Goal: Task Accomplishment & Management: Contribute content

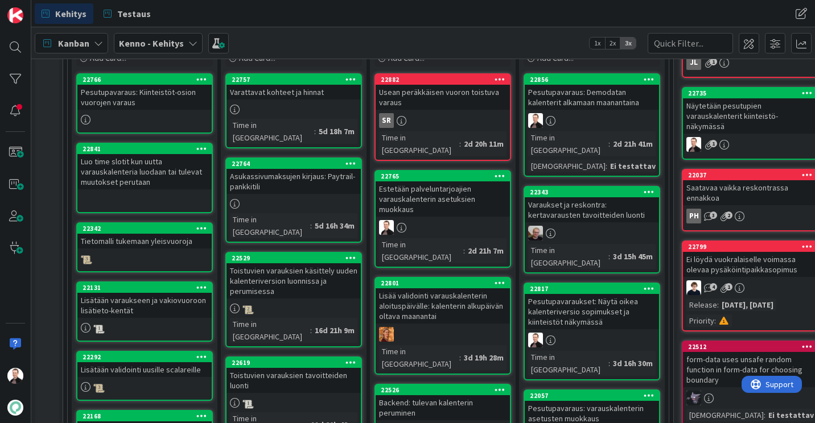
scroll to position [228, 0]
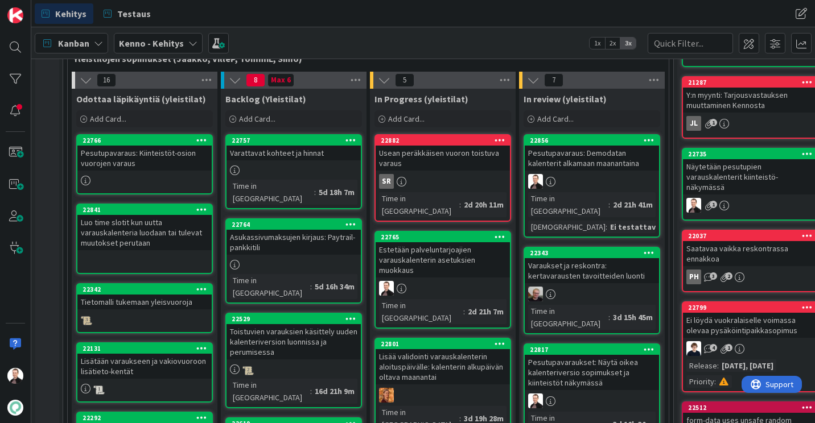
click at [415, 254] on div "Estetään palveluntarjoajien varauskalenterin asetuksien muokkaus" at bounding box center [442, 259] width 134 height 35
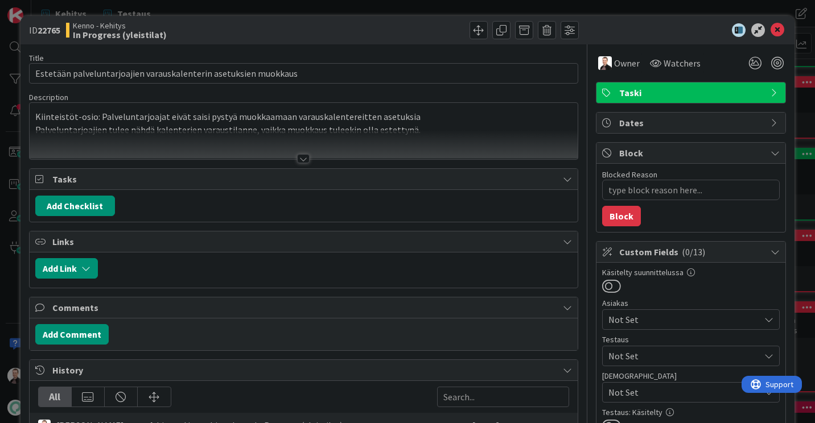
type textarea "x"
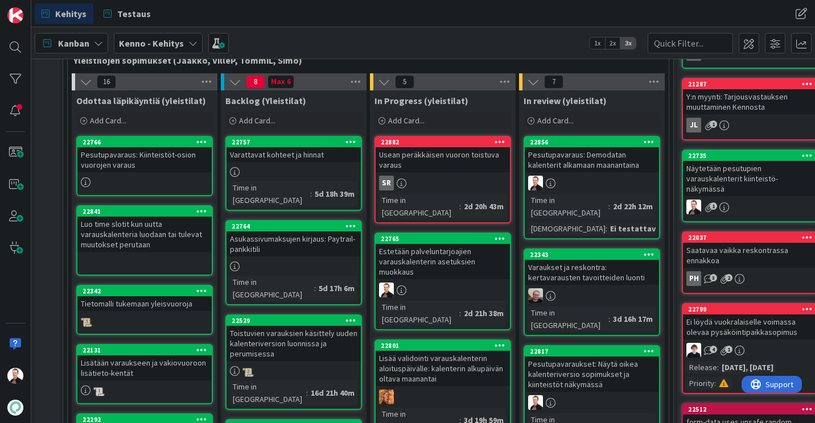
scroll to position [228, 0]
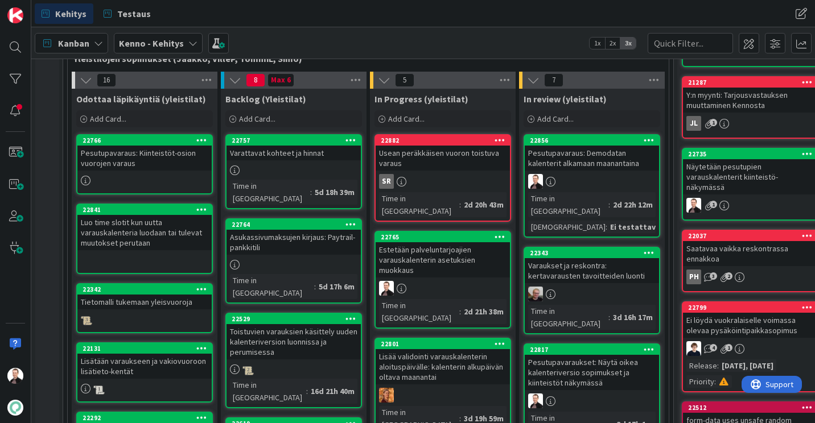
click at [419, 256] on div "Estetään palveluntarjoajien varauskalenterin asetuksien muokkaus" at bounding box center [442, 259] width 134 height 35
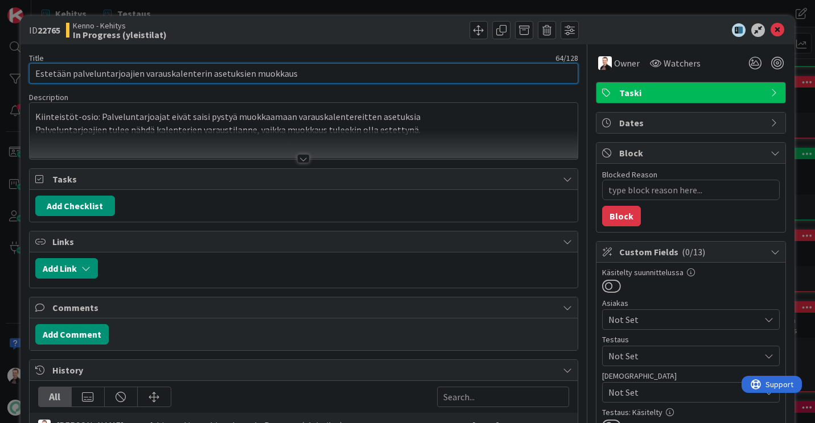
click at [277, 67] on input "Estetään palveluntarjoajien varauskalenterin asetuksien muokkaus" at bounding box center [303, 73] width 549 height 20
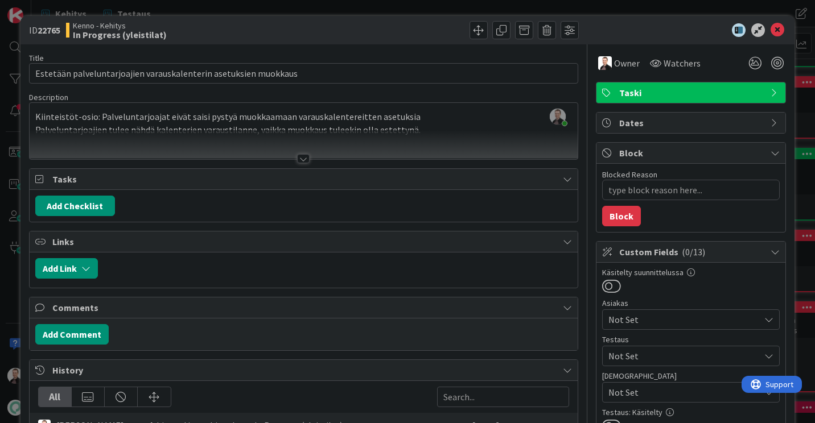
click at [297, 159] on div at bounding box center [303, 158] width 13 height 9
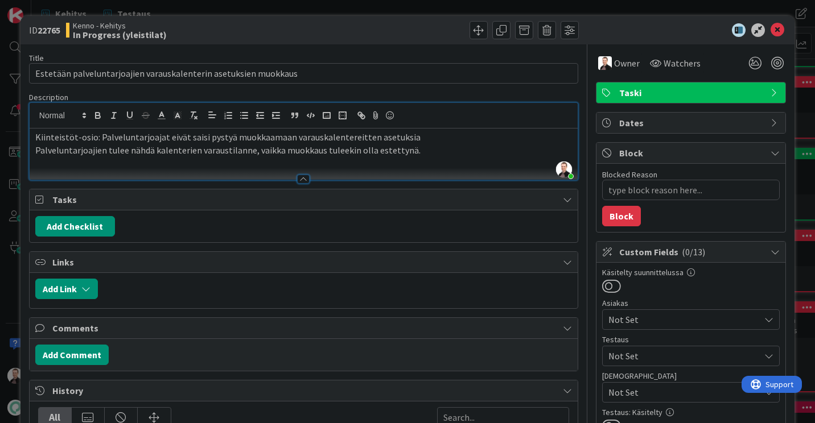
click at [427, 152] on p "Palveluntarjoajien tulee nähdä kalenterien varaustilanne, vaikka muokkaus tulee…" at bounding box center [303, 150] width 536 height 13
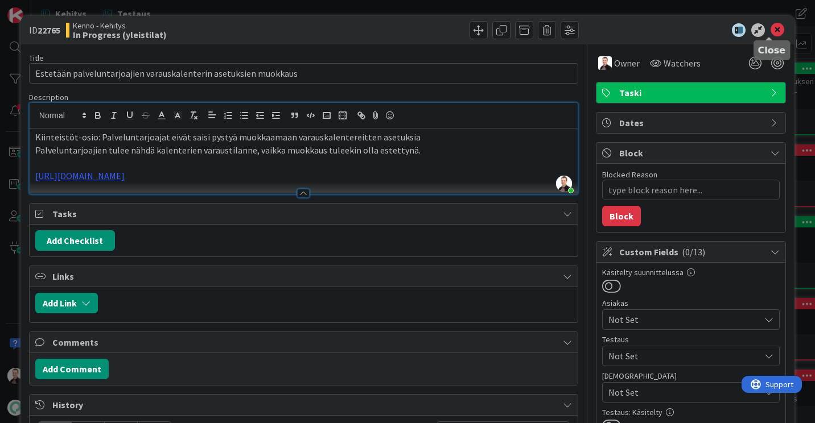
click at [772, 34] on icon at bounding box center [777, 30] width 14 height 14
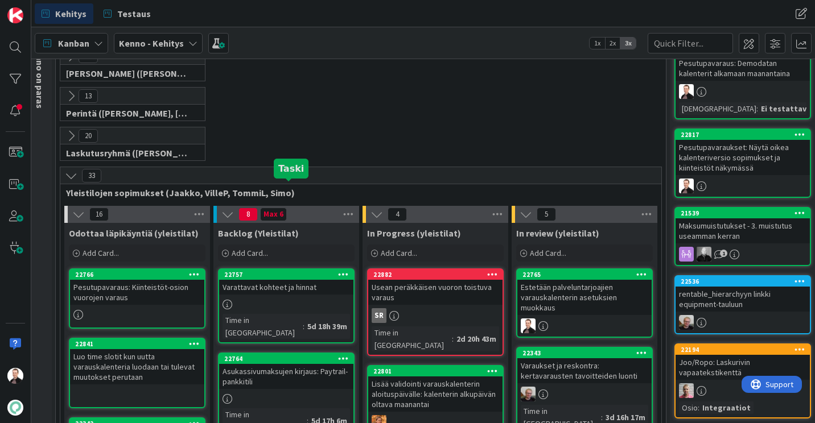
scroll to position [182, 7]
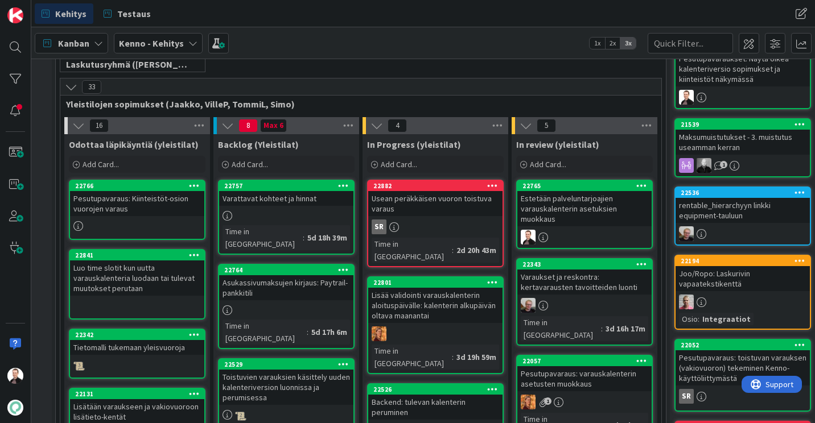
click at [249, 205] on div "Varattavat kohteet ja hinnat" at bounding box center [286, 198] width 134 height 15
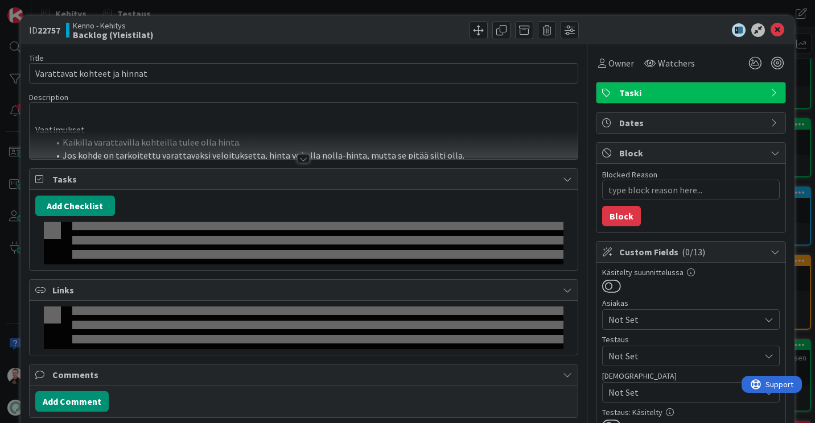
type textarea "x"
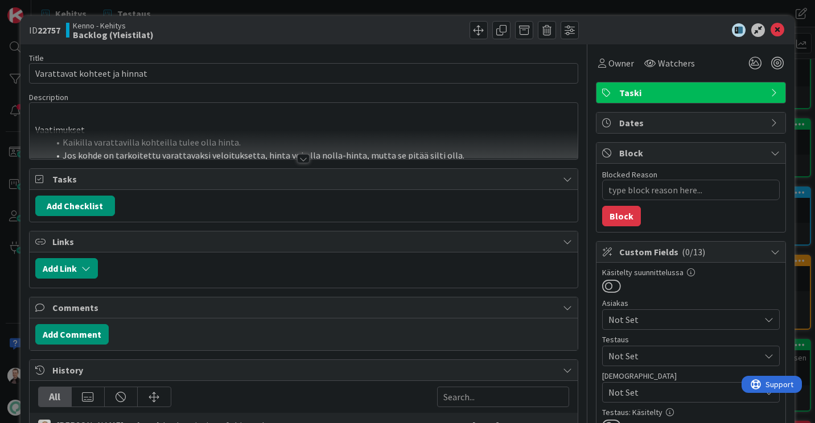
click at [299, 162] on div at bounding box center [303, 158] width 13 height 9
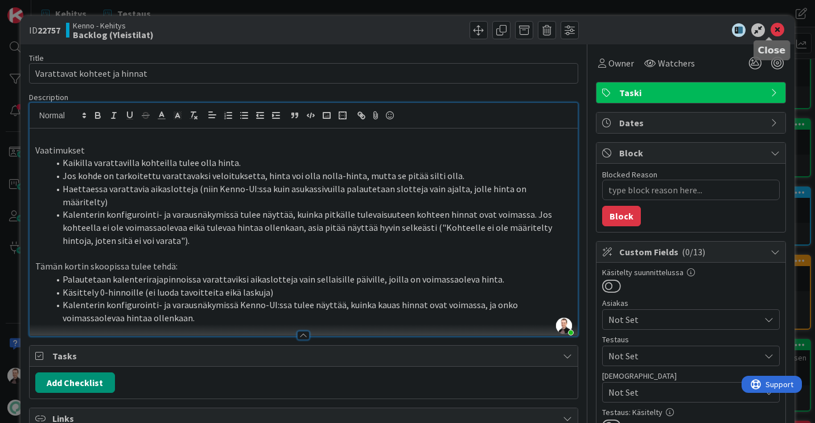
click at [770, 30] on icon at bounding box center [777, 30] width 14 height 14
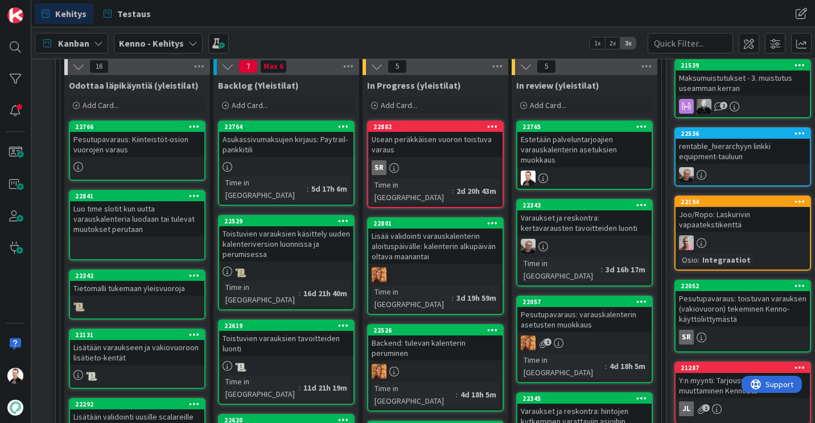
scroll to position [228, 7]
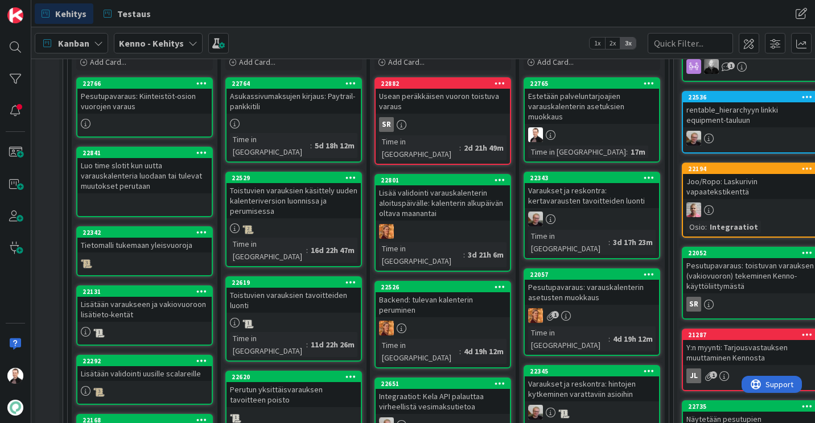
click at [292, 102] on div "Asukassivumaksujen kirjaus: Paytrail-pankkitili" at bounding box center [293, 101] width 134 height 25
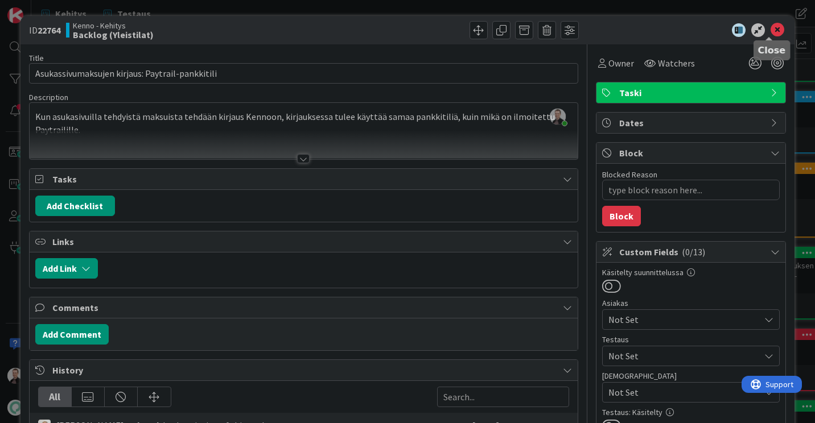
click at [770, 27] on icon at bounding box center [777, 30] width 14 height 14
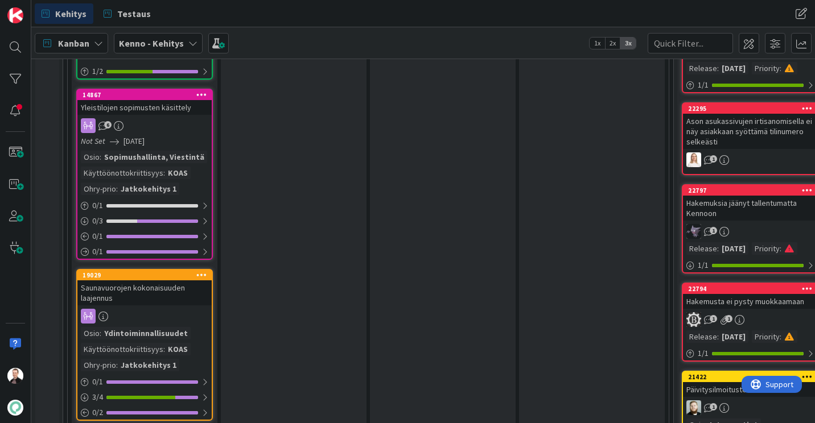
scroll to position [1024, 0]
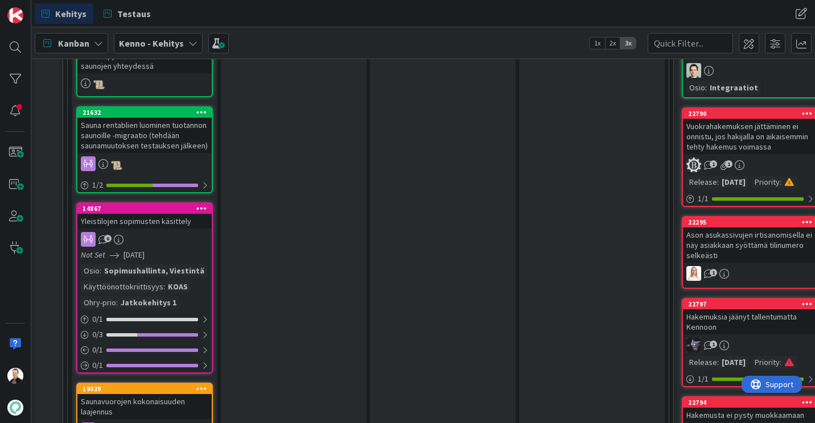
click at [163, 224] on div "Yleistilojen sopimusten käsittely" at bounding box center [144, 221] width 134 height 15
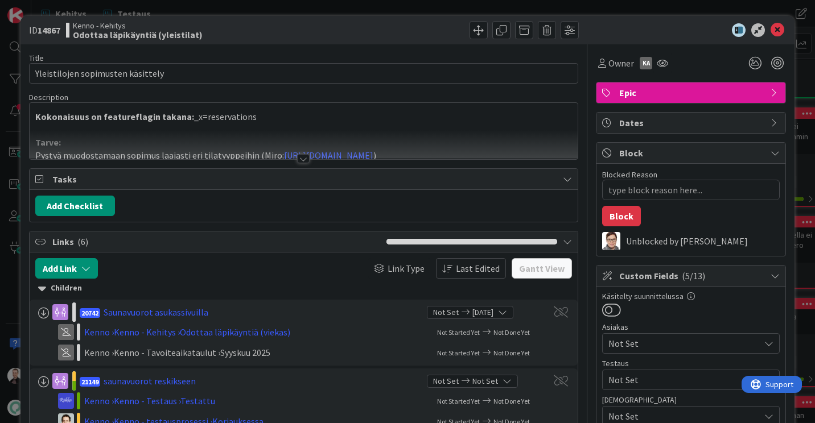
click at [300, 159] on div at bounding box center [303, 158] width 13 height 9
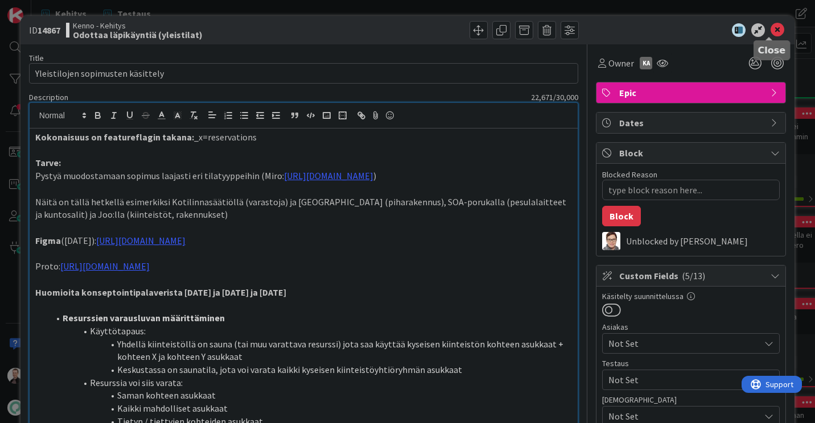
click at [770, 28] on icon at bounding box center [777, 30] width 14 height 14
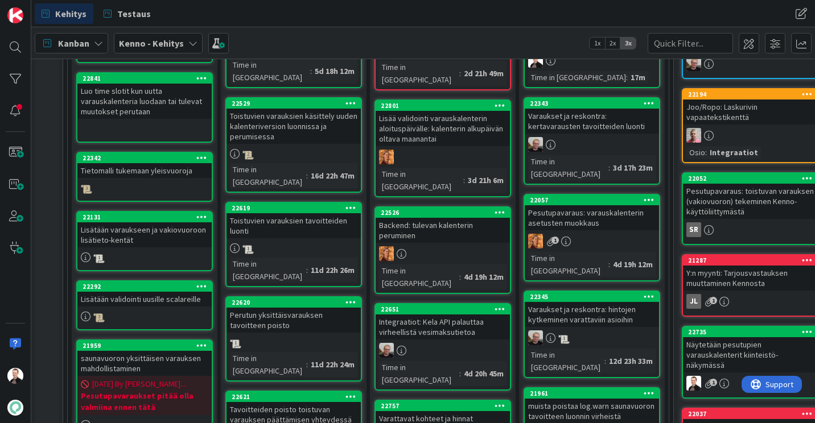
scroll to position [171, 0]
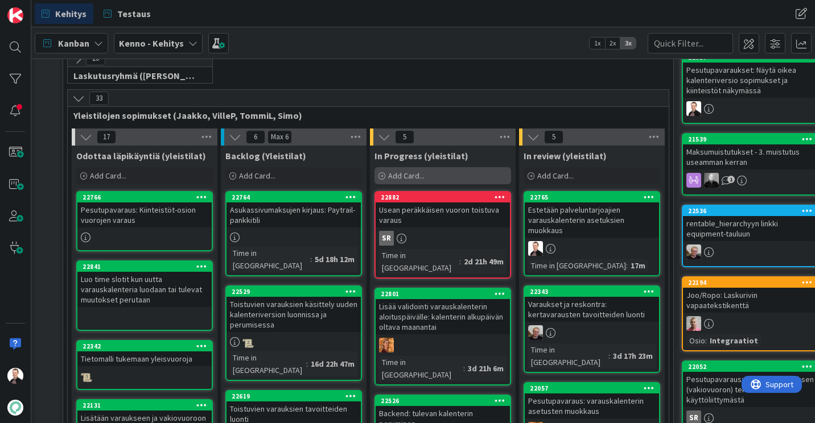
click at [411, 175] on span "Add Card..." at bounding box center [406, 176] width 36 height 10
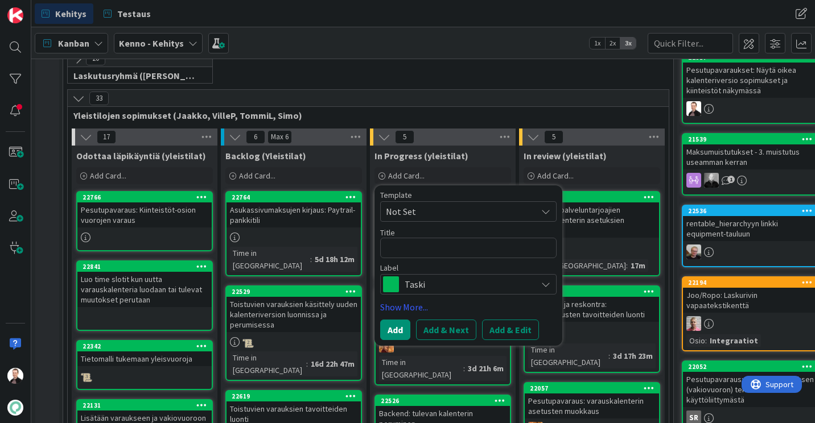
type textarea "x"
type textarea "V"
type textarea "x"
type textarea "Vu"
type textarea "x"
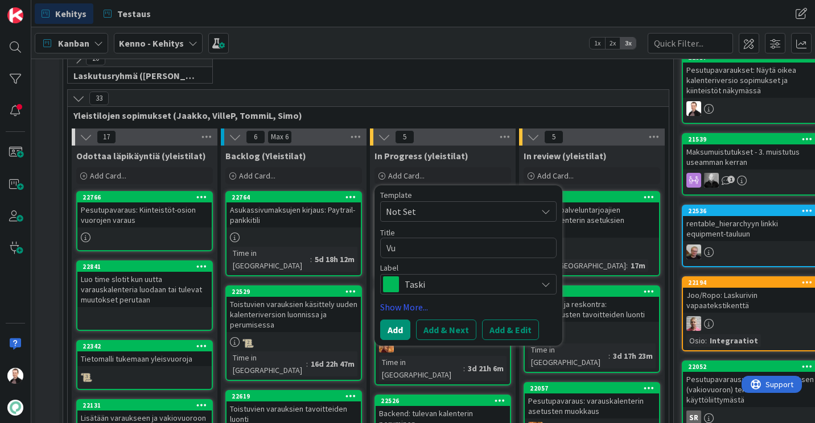
type textarea "Vuo"
type textarea "x"
type textarea "Vuoro"
type textarea "x"
type textarea "Vuoron"
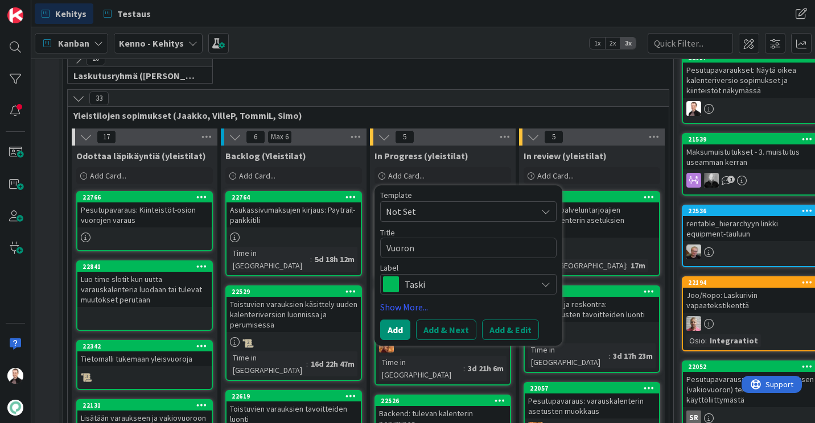
type textarea "x"
type textarea "Vuoron"
type textarea "x"
type textarea "Vuoron p"
type textarea "x"
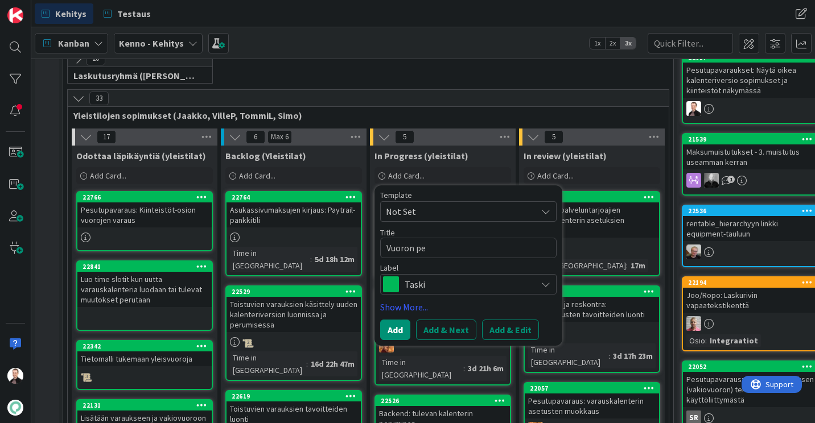
type textarea "Vuoron per"
type textarea "x"
type textarea "Vuoron peru"
type textarea "x"
type textarea "Vuoron perum"
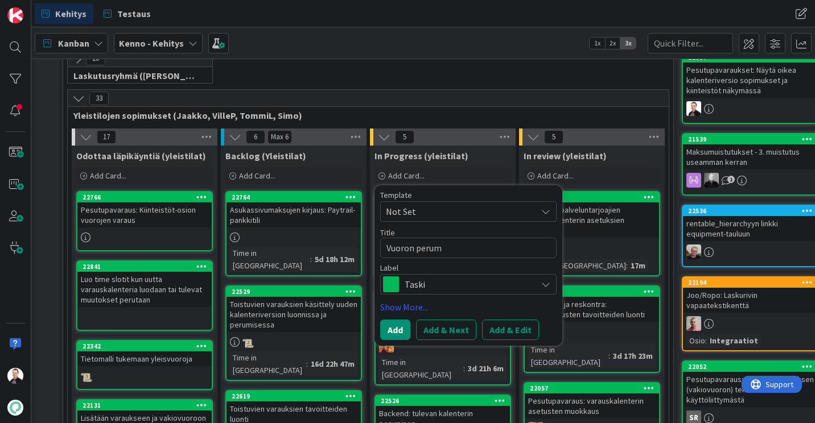
type textarea "x"
type textarea "Vuoron perumi"
type textarea "x"
type textarea "Vuoron perumin"
type textarea "x"
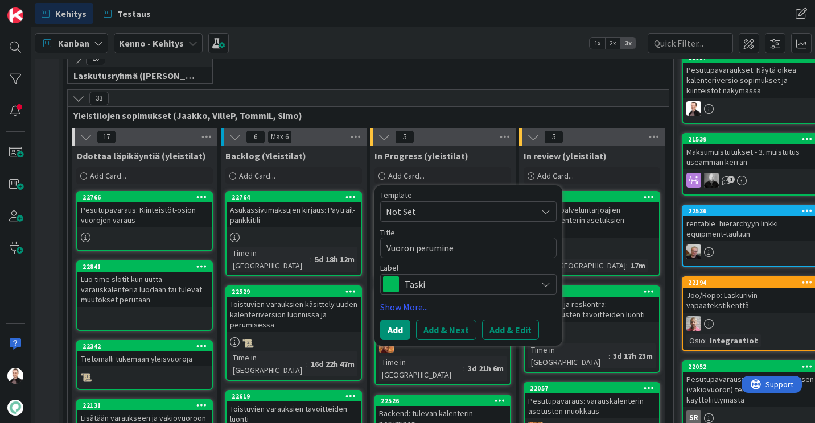
type textarea "Vuoron peruminen"
click at [406, 245] on textarea "Vuoron peruminen" at bounding box center [468, 248] width 176 height 20
type textarea "x"
type textarea "Vperuminen"
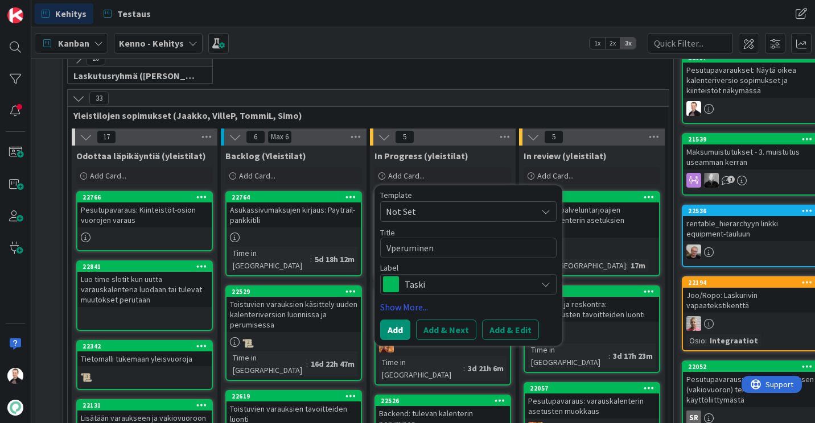
type textarea "x"
type textarea "Vaperuminen"
type textarea "x"
type textarea "Varperuminen"
type textarea "x"
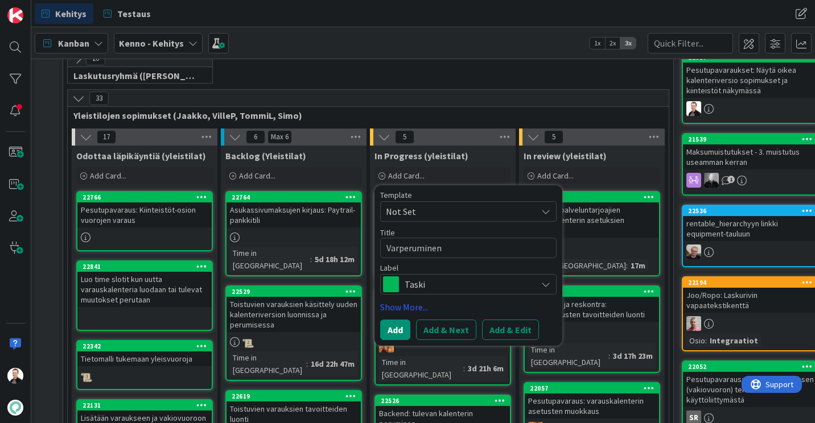
type textarea "Varaperuminen"
type textarea "x"
type textarea "Varauperuminen"
type textarea "x"
type textarea "Varaukperuminen"
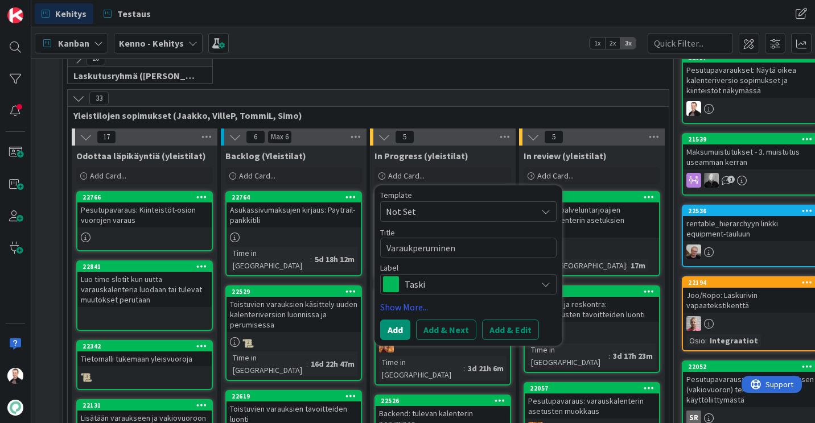
type textarea "x"
type textarea "Varaukseperuminen"
type textarea "x"
type textarea "Varauksenperuminen"
type textarea "x"
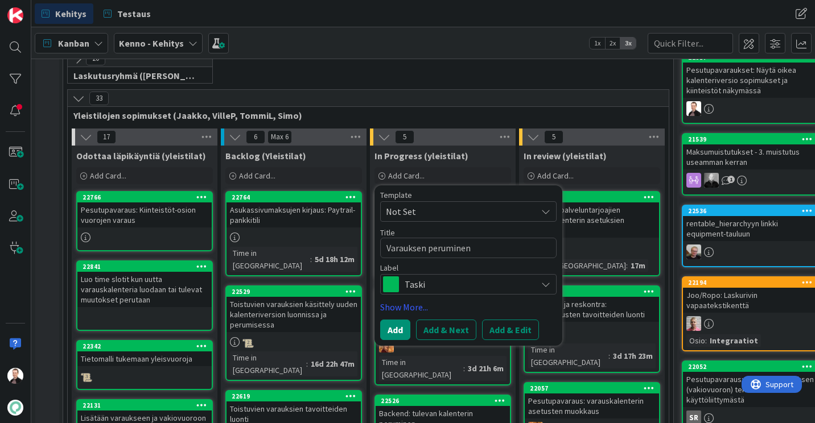
click at [445, 247] on textarea "Varauksen peruminen" at bounding box center [468, 248] width 176 height 20
type textarea "Varauksen peruminen"
click at [394, 332] on button "Add" at bounding box center [395, 330] width 30 height 20
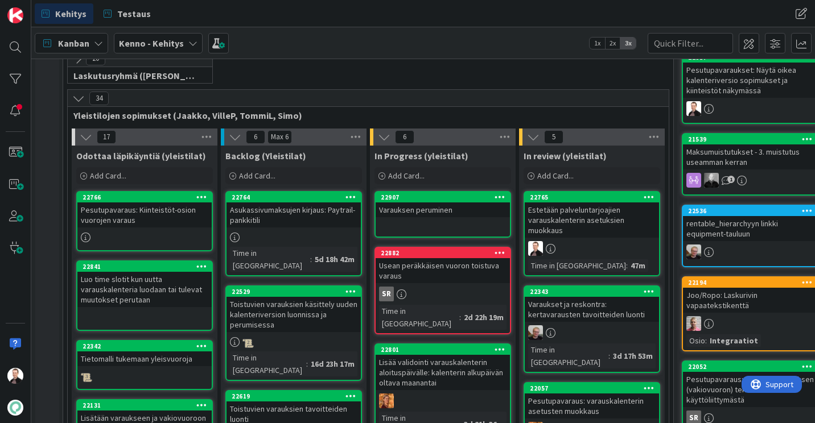
click at [462, 217] on link "22907 Varauksen peruminen" at bounding box center [442, 214] width 137 height 47
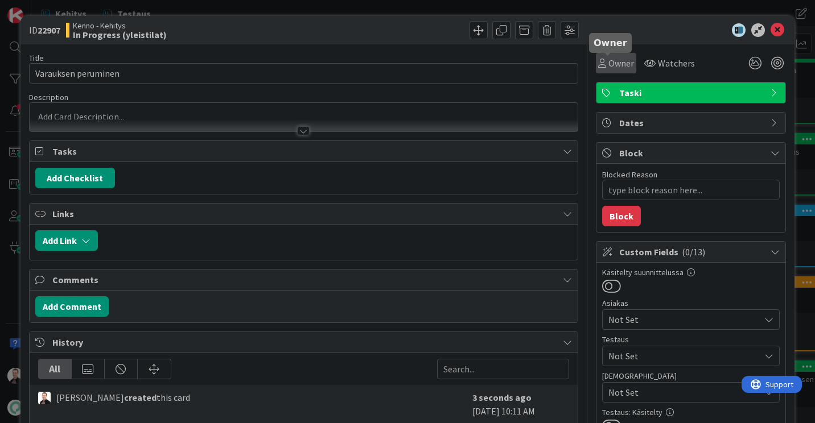
click at [612, 62] on span "Owner" at bounding box center [621, 63] width 26 height 14
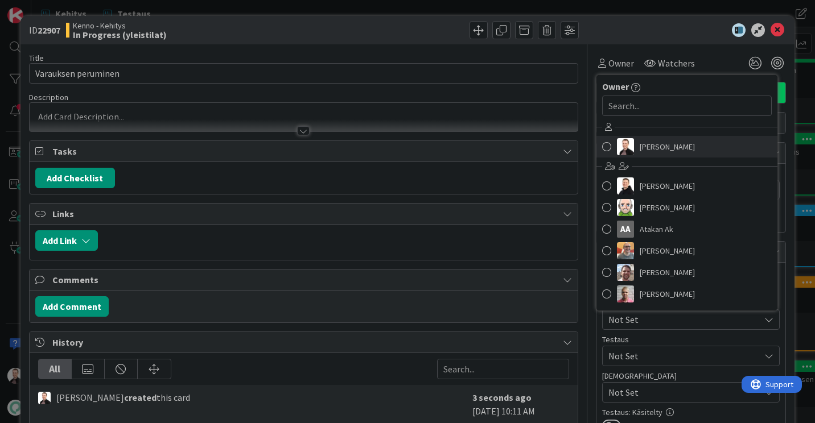
click at [617, 139] on img at bounding box center [625, 146] width 17 height 17
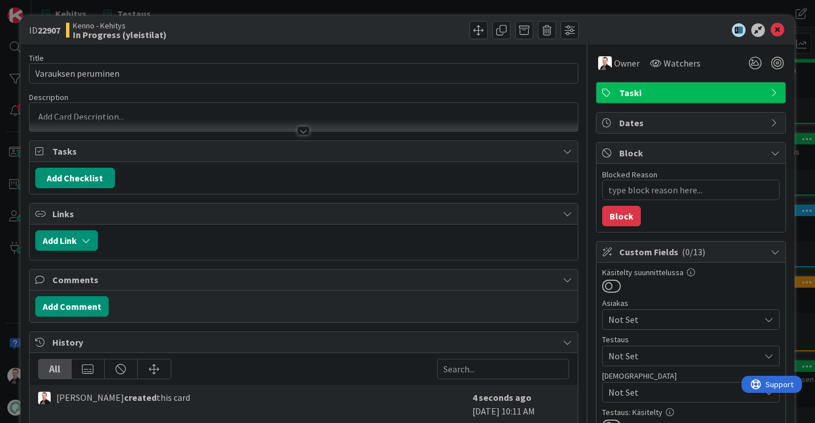
type textarea "x"
click at [96, 117] on div at bounding box center [304, 117] width 548 height 28
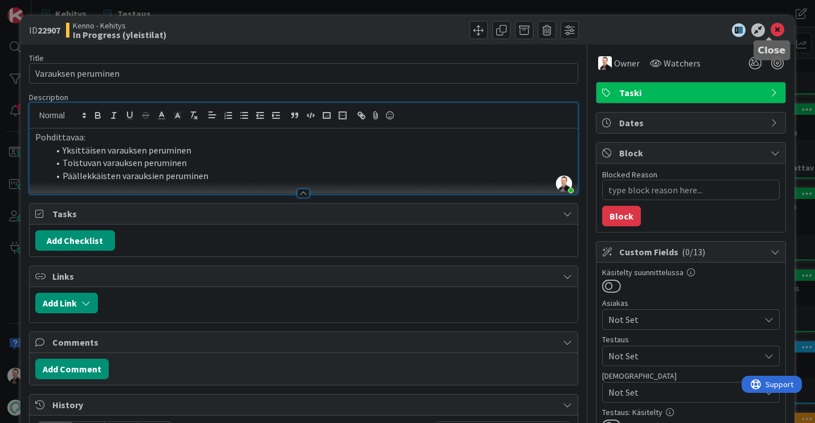
click at [770, 25] on icon at bounding box center [777, 30] width 14 height 14
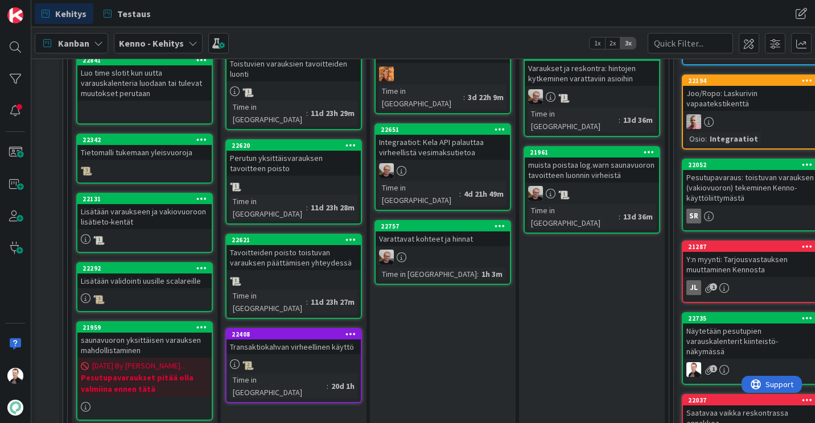
scroll to position [683, 0]
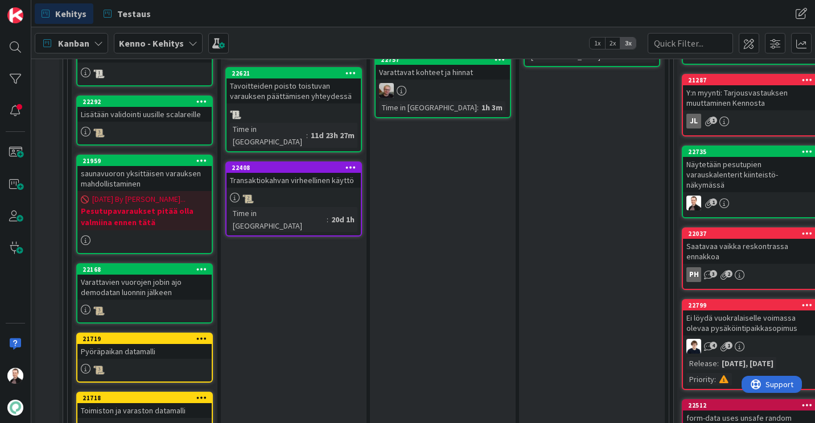
click at [737, 176] on div "Näytetään pesutupien varauskalenterit kiinteistö-näkymässä" at bounding box center [750, 174] width 134 height 35
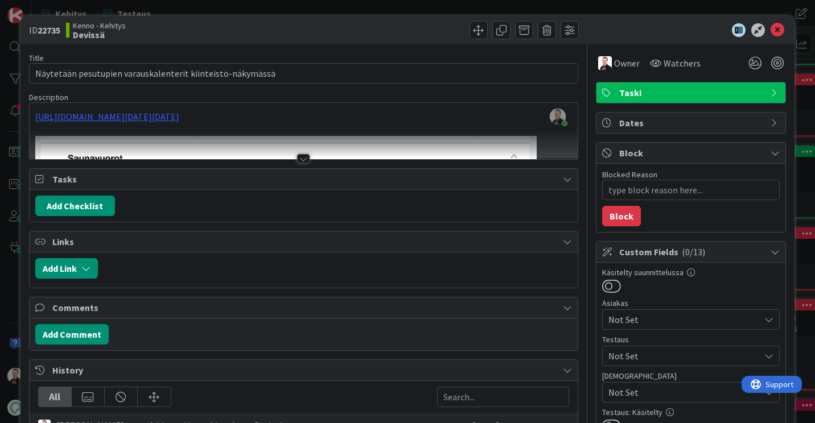
click at [297, 156] on div at bounding box center [303, 158] width 13 height 9
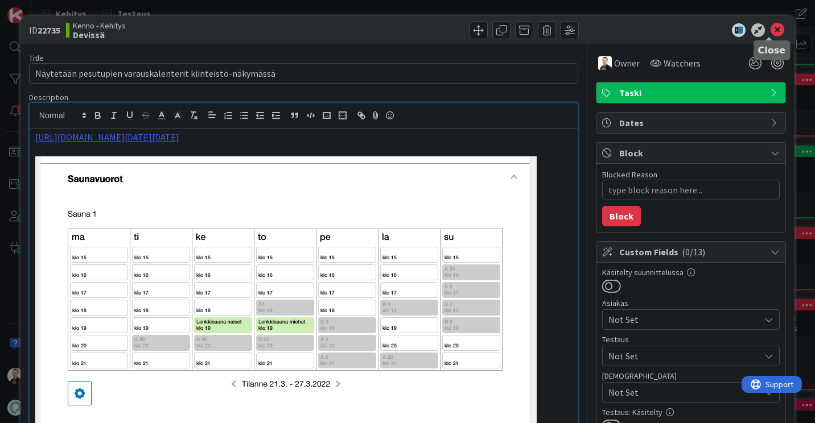
click at [770, 35] on icon at bounding box center [777, 30] width 14 height 14
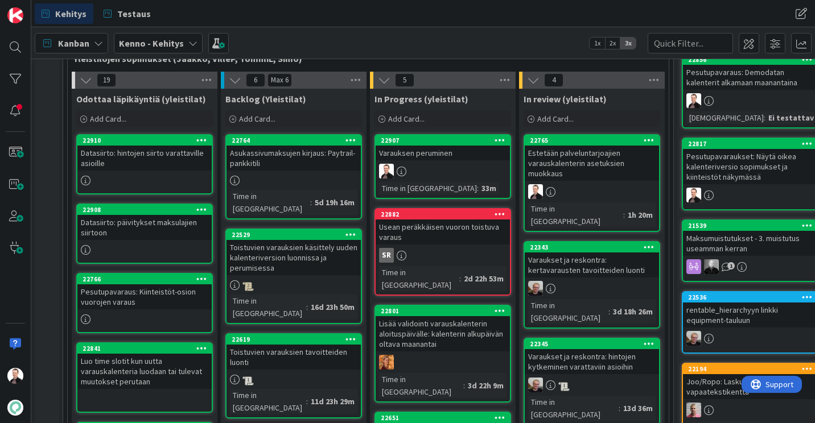
scroll to position [398, 0]
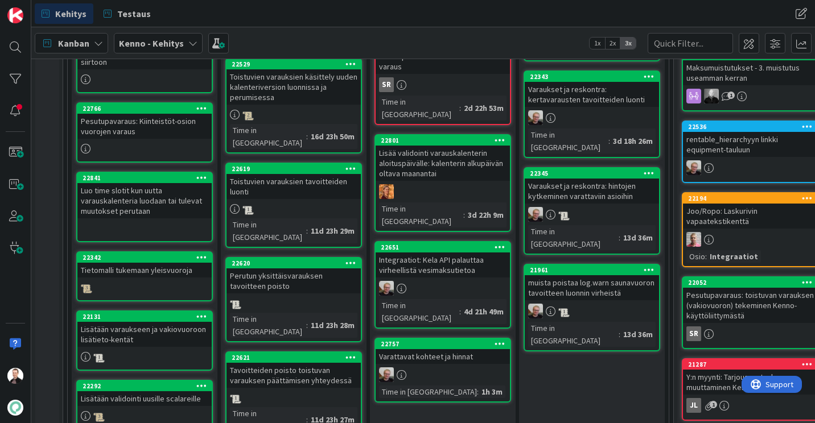
click at [148, 129] on div "Pesutupavaraus: Kiinteistöt-osion vuorojen varaus" at bounding box center [144, 126] width 134 height 25
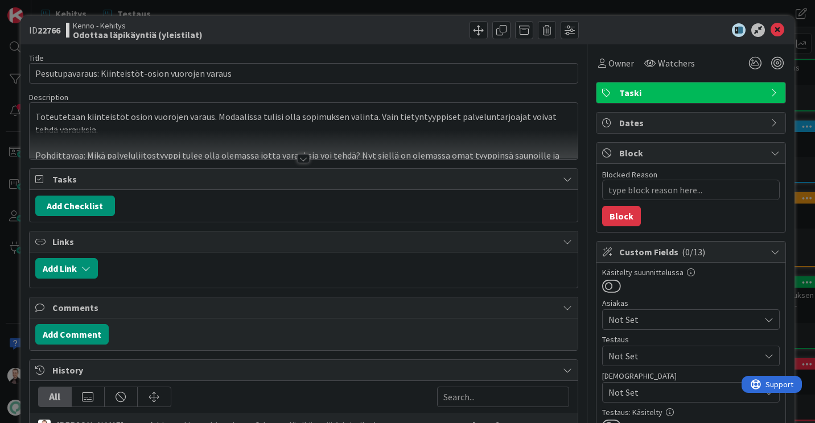
click at [298, 159] on div at bounding box center [303, 158] width 13 height 9
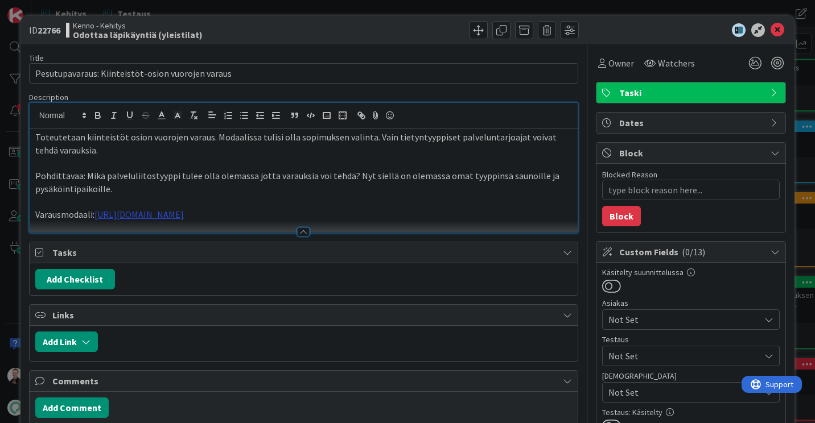
click at [184, 216] on link "https://www.figma.com/design/0IJ8fGlasErUUd7odgirDN/Sopimushallinta?node-id=165…" at bounding box center [138, 214] width 89 height 11
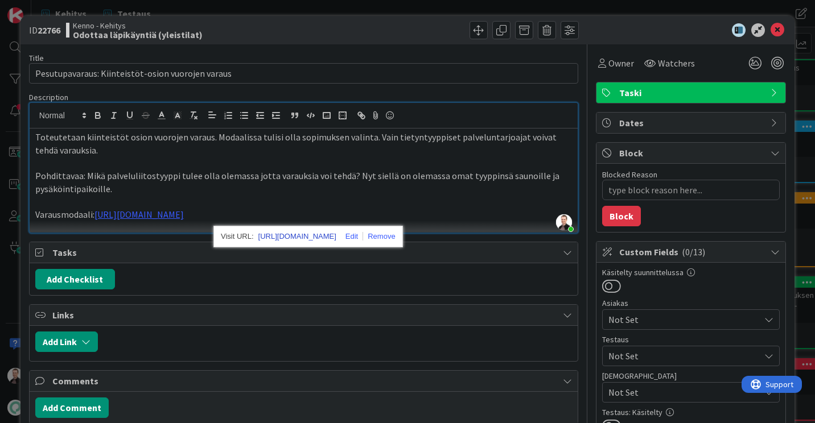
click at [309, 236] on link "https://www.figma.com/design/0IJ8fGlasErUUd7odgirDN/Sopimushallinta?node-id=165…" at bounding box center [297, 236] width 78 height 15
type textarea "x"
